Goal: Task Accomplishment & Management: Use online tool/utility

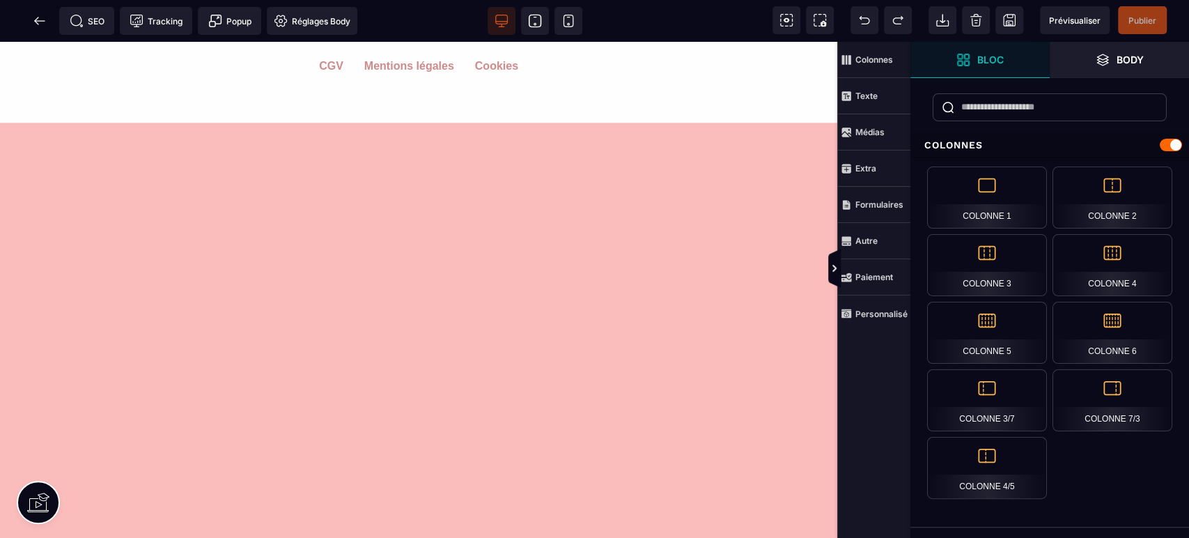
scroll to position [817, 0]
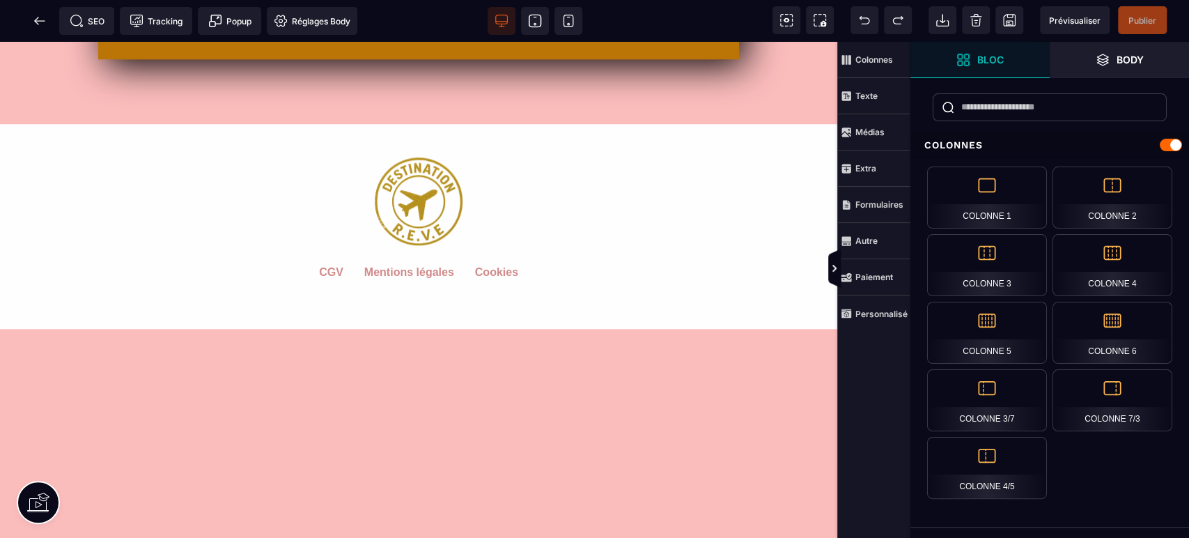
click at [1159, 13] on span "Publier" at bounding box center [1142, 20] width 49 height 28
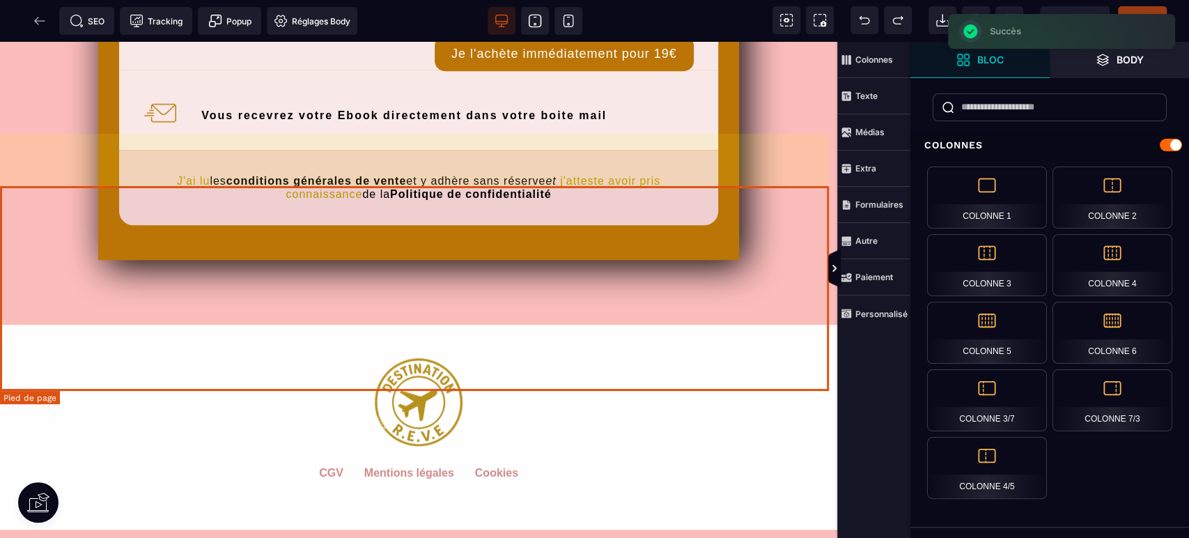
scroll to position [610, 0]
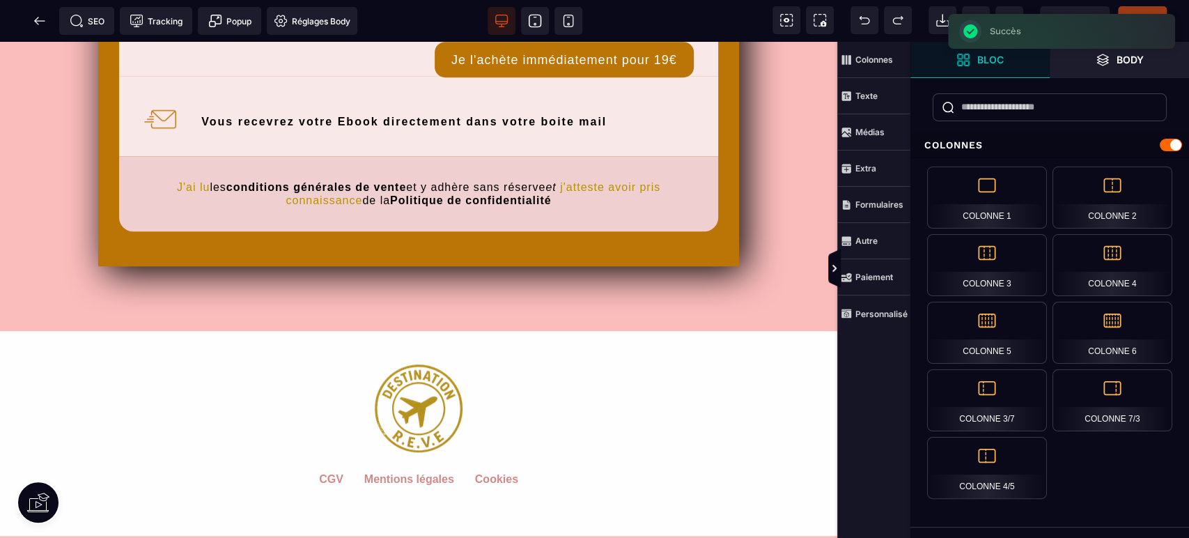
click at [34, 19] on icon at bounding box center [40, 21] width 14 height 14
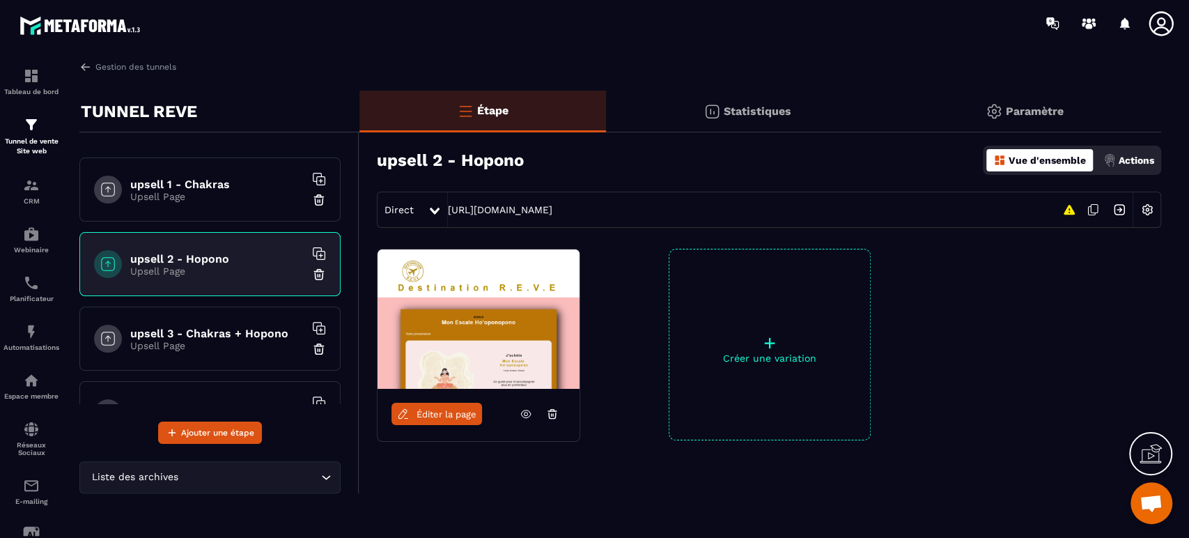
scroll to position [563, 0]
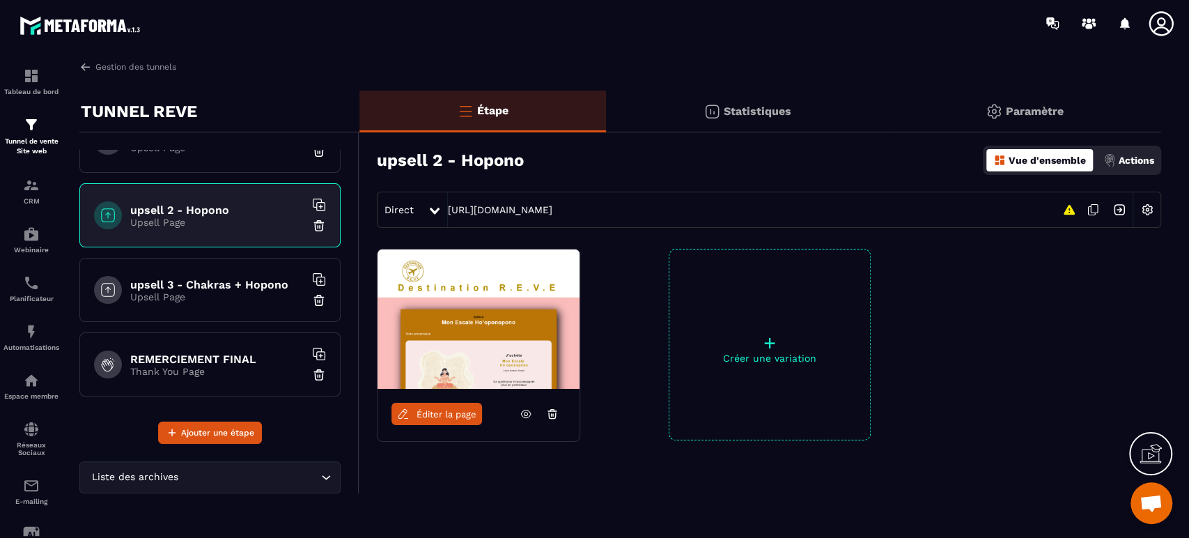
click at [234, 284] on h6 "upsell 3 - Chakras + Hopono" at bounding box center [217, 284] width 174 height 13
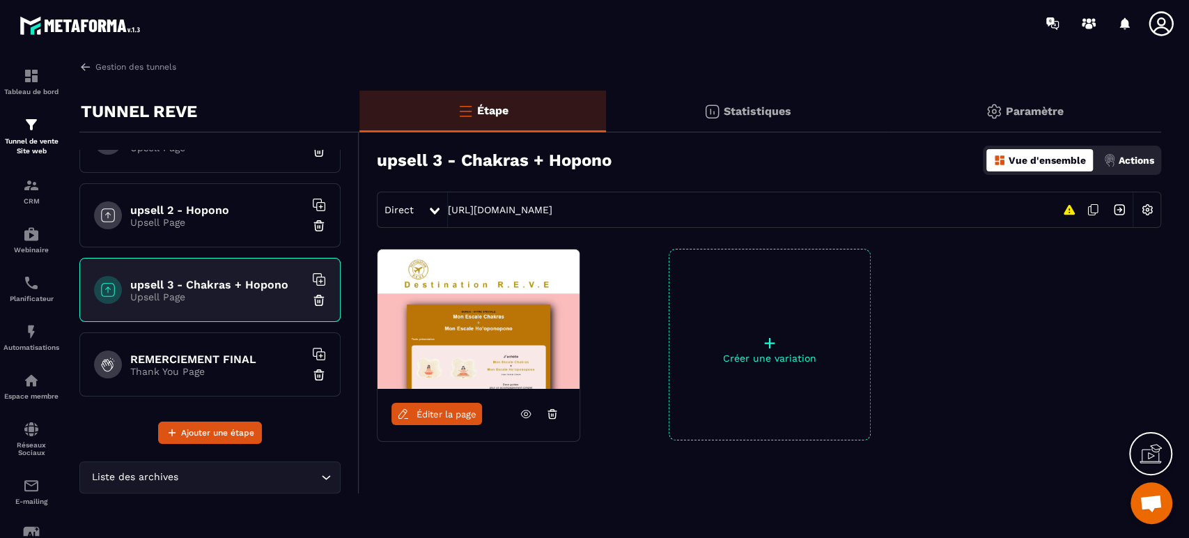
click at [440, 417] on span "Éditer la page" at bounding box center [447, 414] width 60 height 10
